Goal: Task Accomplishment & Management: Use online tool/utility

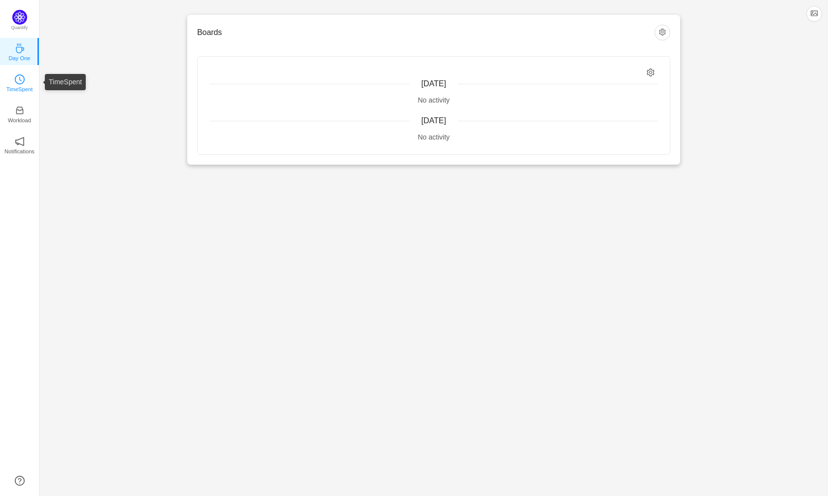
click at [16, 88] on p "TimeSpent" at bounding box center [19, 89] width 27 height 9
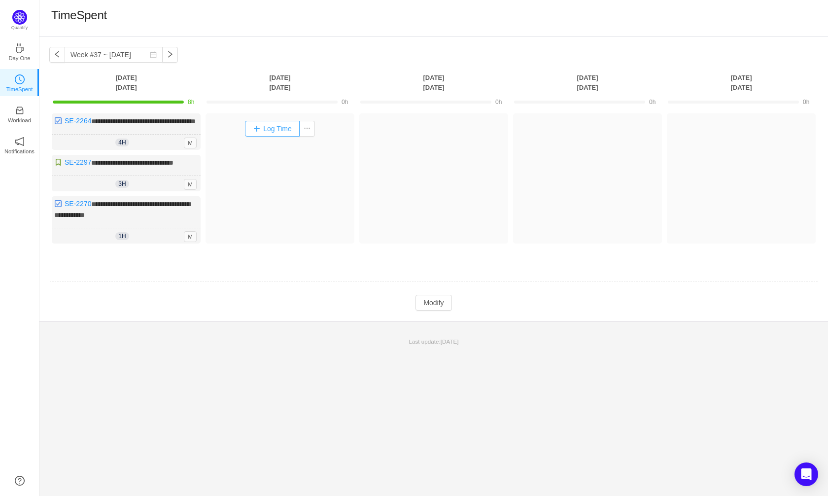
click at [288, 130] on button "Log Time" at bounding box center [272, 129] width 55 height 16
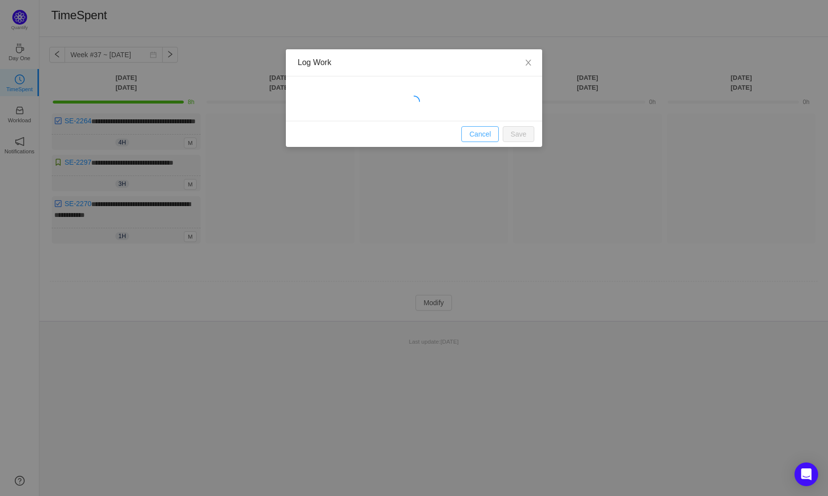
click at [477, 137] on button "Cancel" at bounding box center [479, 134] width 37 height 16
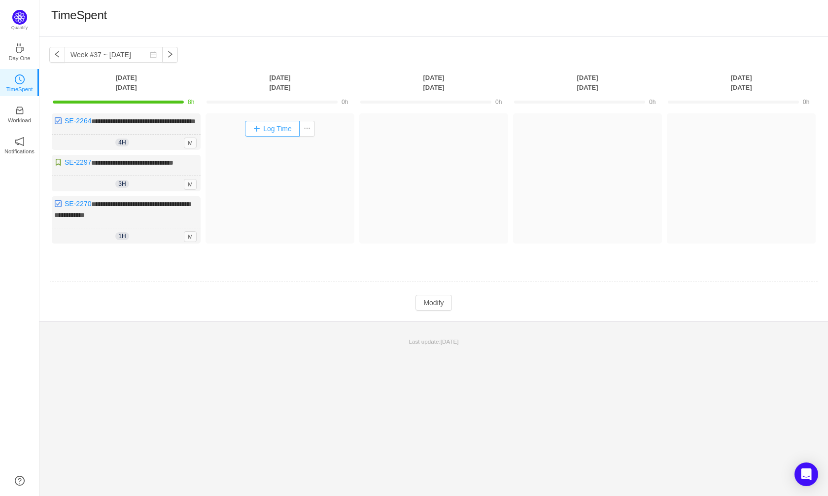
click at [273, 135] on button "Log Time" at bounding box center [272, 129] width 55 height 16
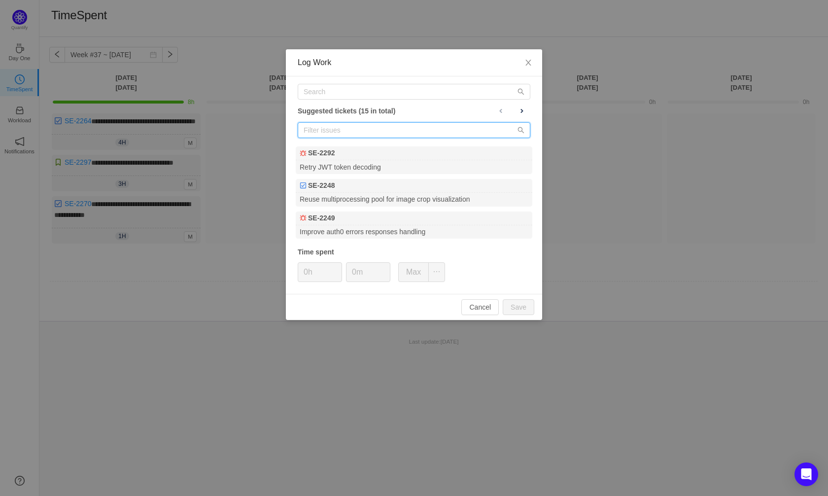
click at [337, 130] on input "text" at bounding box center [414, 130] width 233 height 16
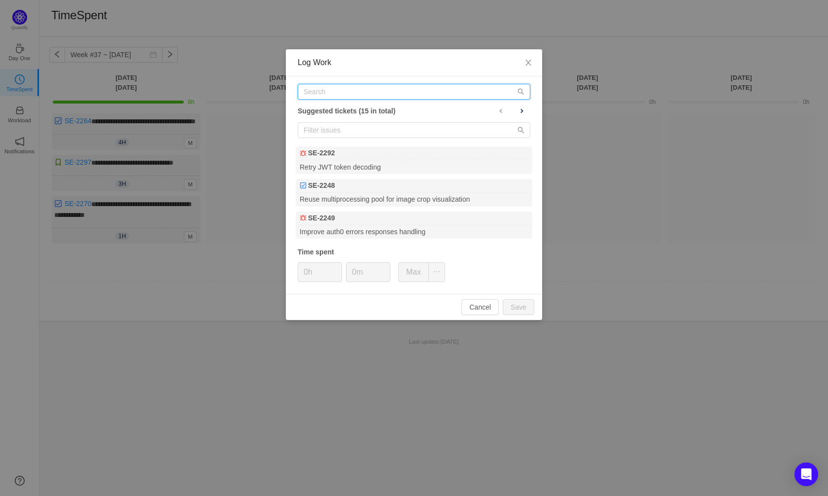
click at [335, 96] on input "text" at bounding box center [414, 92] width 233 height 16
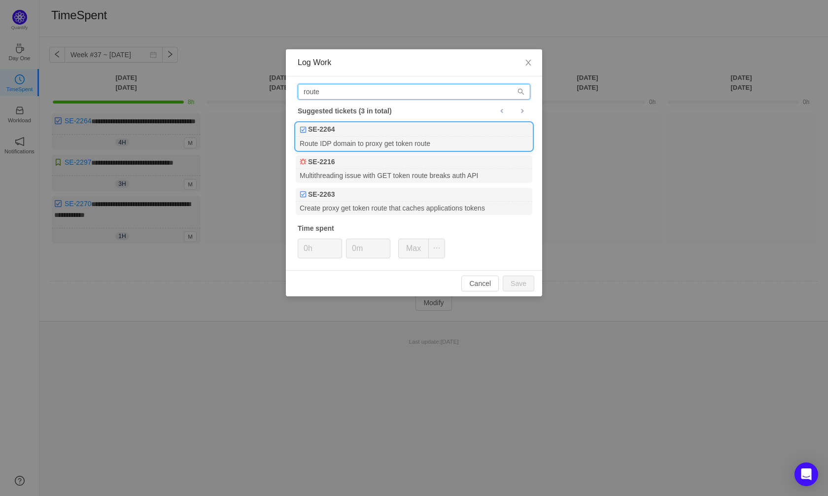
type input "route"
click at [355, 132] on div "SE-2264" at bounding box center [414, 130] width 237 height 14
click at [305, 251] on input "0h" at bounding box center [319, 248] width 43 height 19
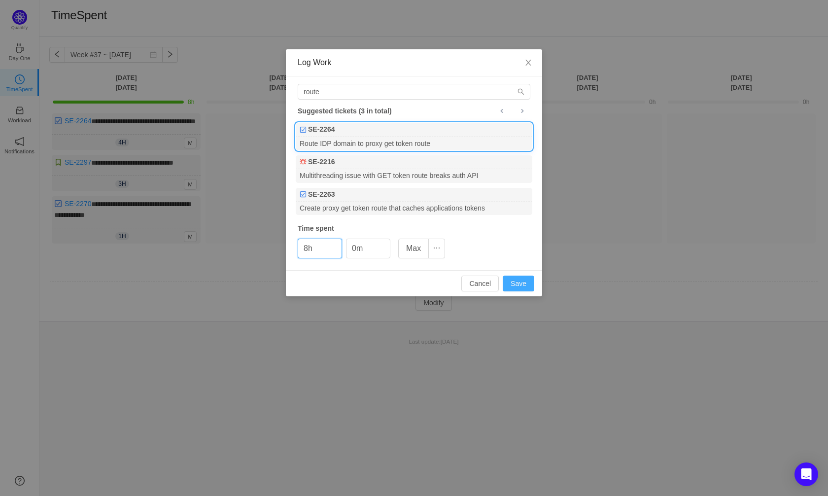
click at [517, 282] on button "Save" at bounding box center [519, 284] width 32 height 16
type input "0h"
